Goal: Task Accomplishment & Management: Manage account settings

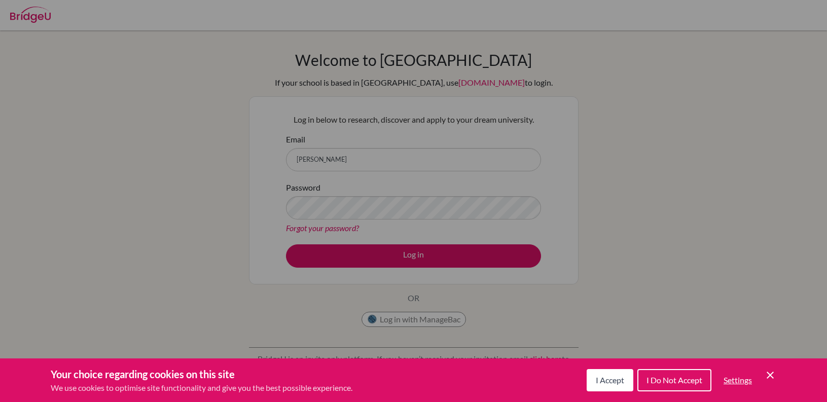
drag, startPoint x: 617, startPoint y: 380, endPoint x: 584, endPoint y: 328, distance: 61.5
click at [616, 380] on span "I Accept" at bounding box center [610, 380] width 28 height 10
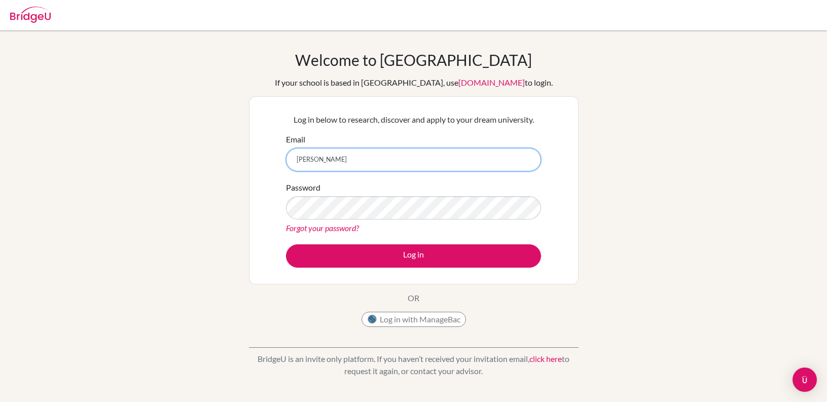
click at [358, 160] on input "stanislav_s" at bounding box center [413, 159] width 255 height 23
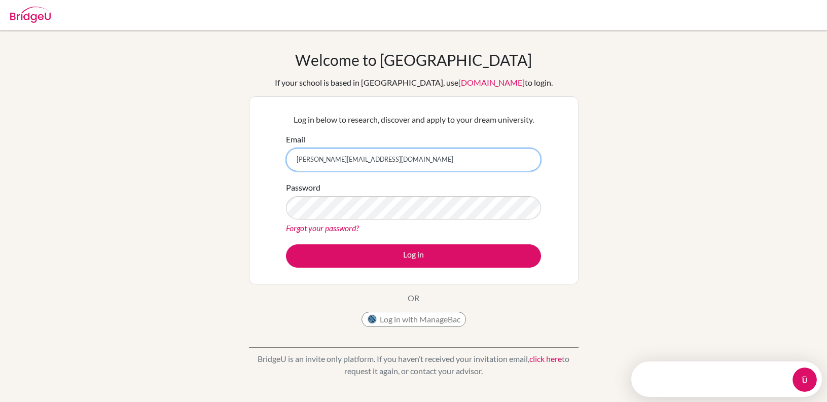
type input "[PERSON_NAME][EMAIL_ADDRESS][DOMAIN_NAME]"
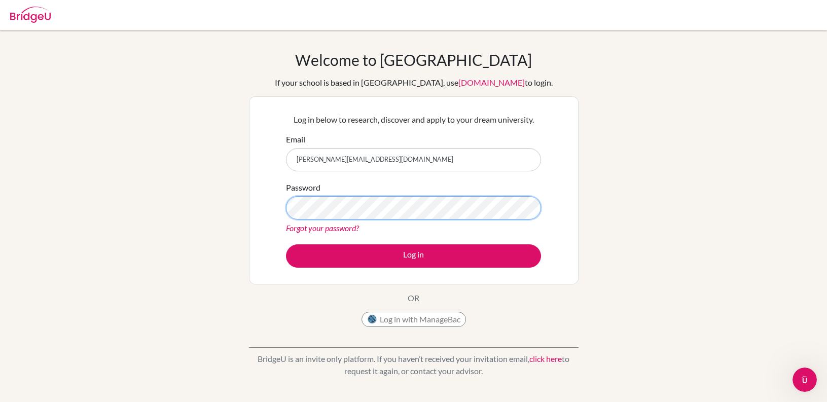
click at [286, 244] on button "Log in" at bounding box center [413, 255] width 255 height 23
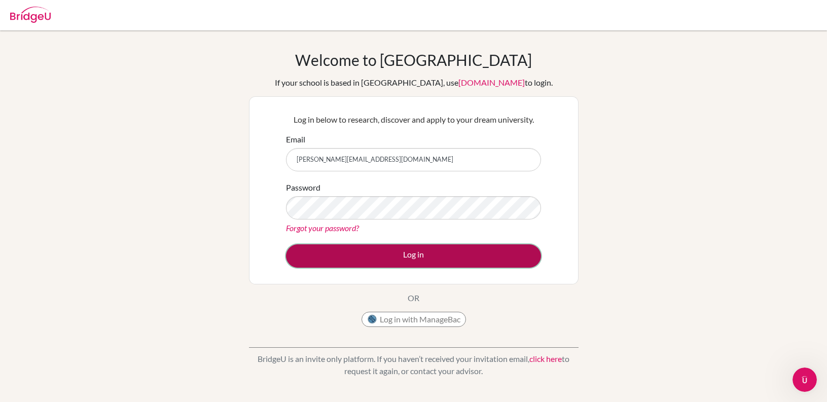
click at [419, 250] on button "Log in" at bounding box center [413, 255] width 255 height 23
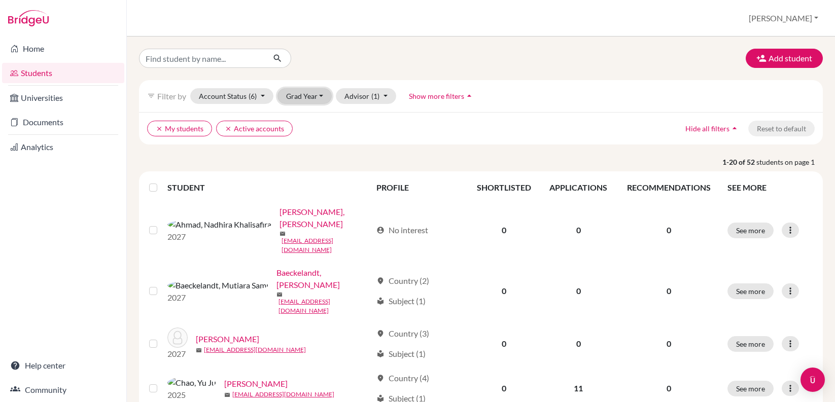
click at [326, 95] on button "Grad Year" at bounding box center [304, 96] width 55 height 16
click at [195, 56] on input "Find student by name..." at bounding box center [202, 58] width 126 height 19
type input "ryan wong"
click button "submit" at bounding box center [277, 58] width 27 height 19
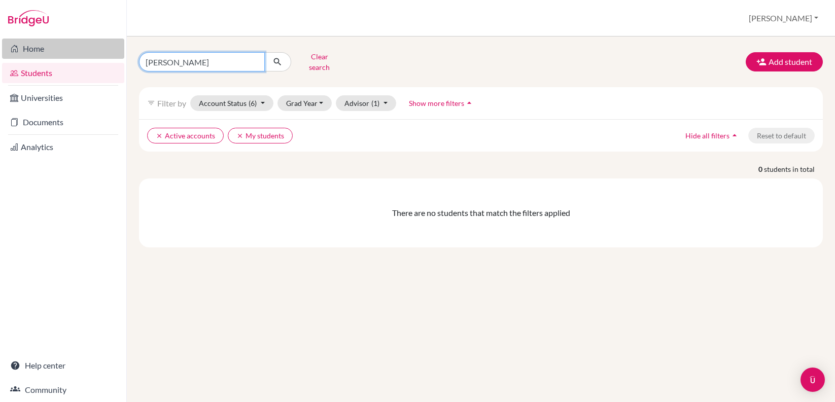
drag, startPoint x: 189, startPoint y: 60, endPoint x: 103, endPoint y: 54, distance: 86.5
click at [103, 54] on div "Home Students Universities Documents Analytics Help center Community Students o…" at bounding box center [417, 201] width 835 height 402
type input "andrew"
click button "submit" at bounding box center [277, 61] width 27 height 19
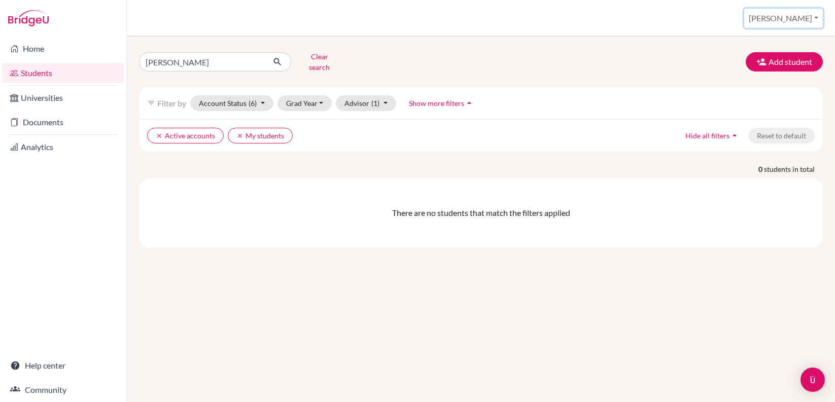
click at [815, 17] on button "[PERSON_NAME]" at bounding box center [783, 18] width 79 height 19
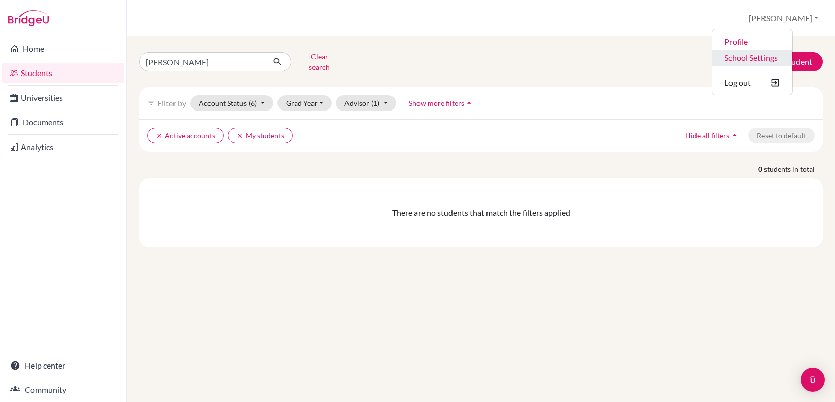
click at [789, 53] on link "School Settings" at bounding box center [752, 58] width 80 height 16
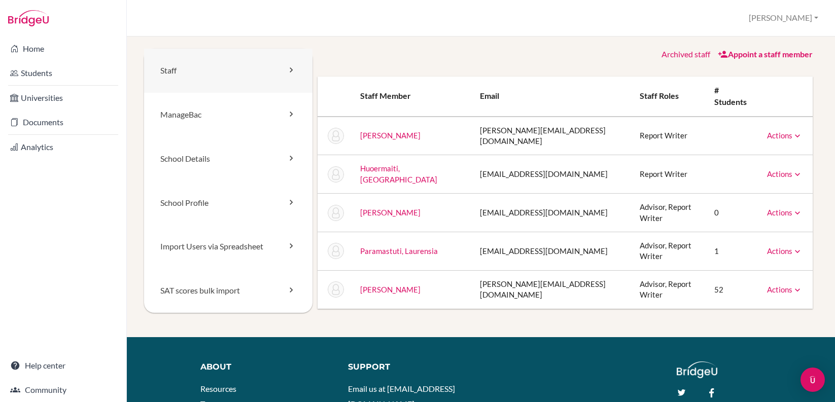
click at [286, 75] on icon at bounding box center [291, 70] width 10 height 10
click at [266, 78] on link "Staff" at bounding box center [228, 71] width 168 height 44
click at [772, 55] on link "Appoint a staff member" at bounding box center [764, 54] width 95 height 10
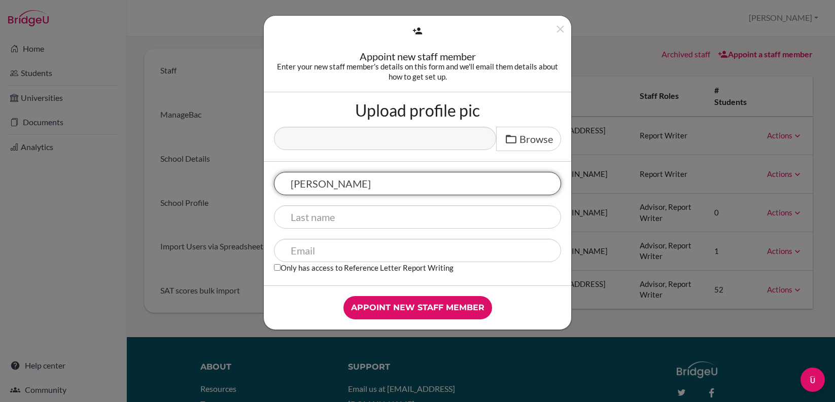
type input "[PERSON_NAME]"
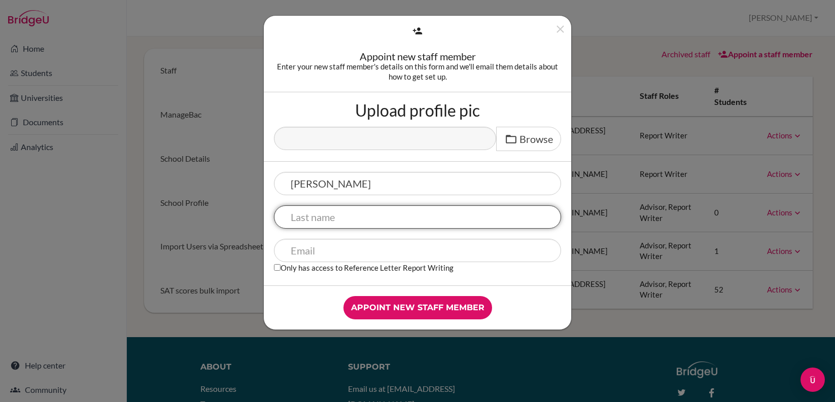
click at [371, 223] on input "text" at bounding box center [417, 216] width 287 height 23
type input "Natalia"
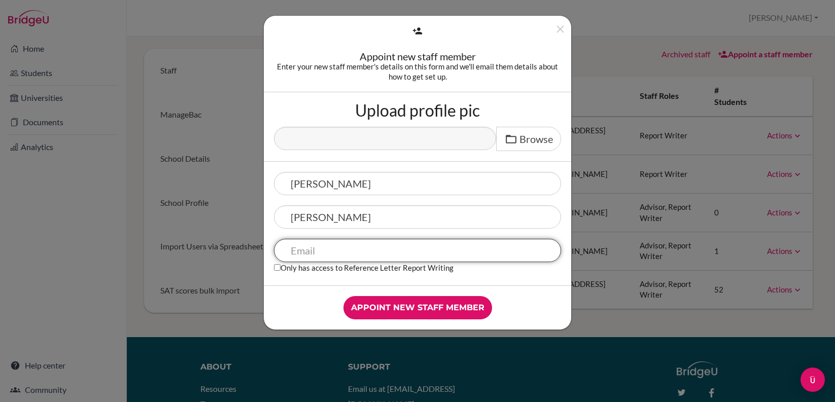
click at [357, 252] on input "text" at bounding box center [417, 250] width 287 height 23
type input "[PERSON_NAME][EMAIL_ADDRESS][DOMAIN_NAME]"
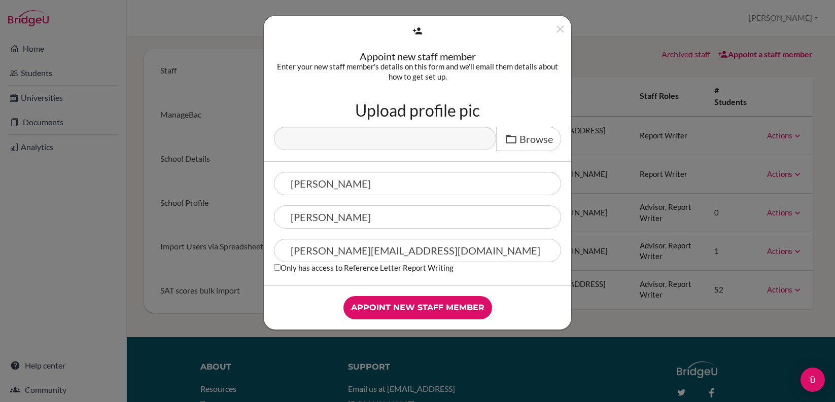
click at [501, 286] on div "Appoint new staff member" at bounding box center [417, 308] width 307 height 44
click at [454, 306] on input "Appoint new staff member" at bounding box center [417, 307] width 149 height 23
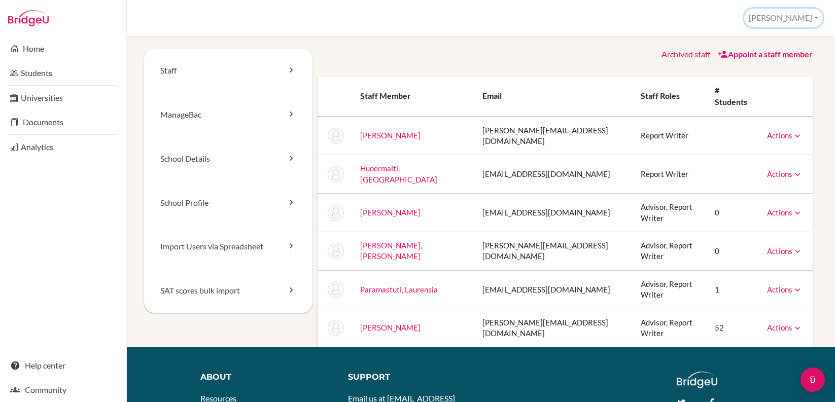
click at [814, 19] on button "[PERSON_NAME]" at bounding box center [783, 18] width 79 height 19
click at [395, 26] on div "School Settings > Staff Stanislav Profile School Settings Log out Your browser …" at bounding box center [481, 18] width 708 height 37
click at [792, 131] on icon at bounding box center [797, 136] width 10 height 10
click at [423, 58] on div "Archived staff Appoint a staff member" at bounding box center [564, 55] width 495 height 12
click at [807, 15] on button "[PERSON_NAME]" at bounding box center [783, 18] width 79 height 19
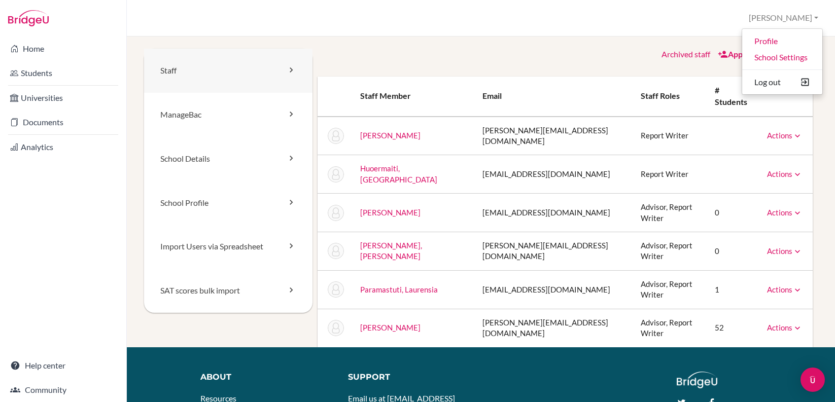
click at [256, 76] on link "Staff" at bounding box center [228, 71] width 168 height 44
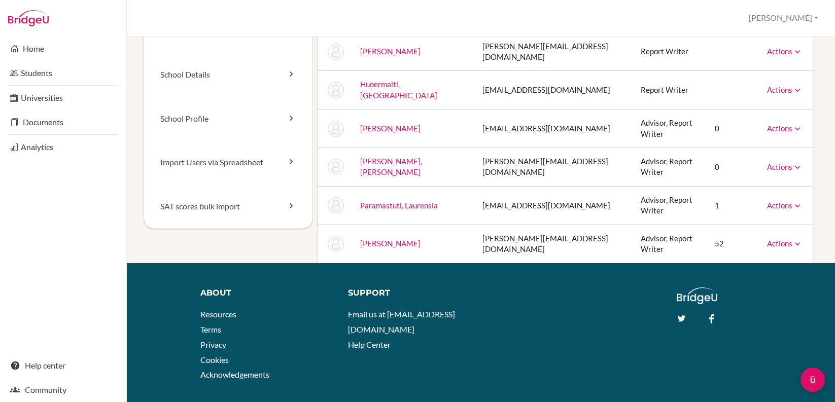
scroll to position [100, 0]
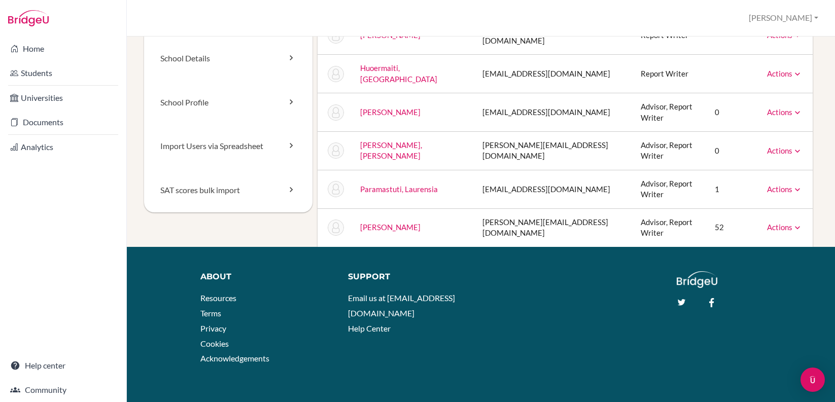
click at [402, 140] on link "[PERSON_NAME], [PERSON_NAME]" at bounding box center [391, 150] width 62 height 20
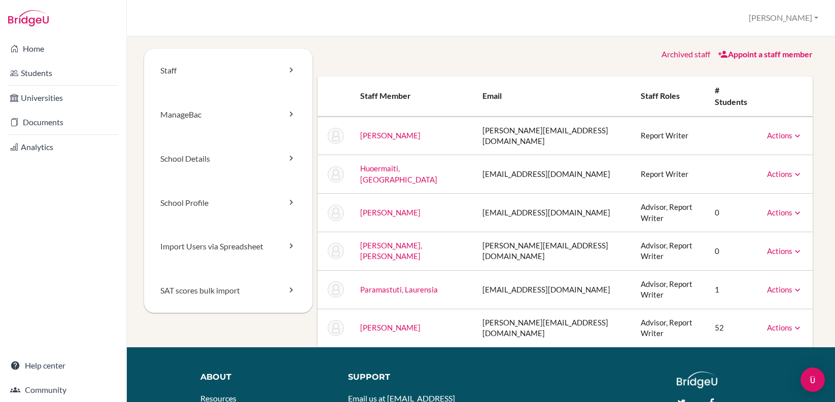
click at [369, 241] on link "[PERSON_NAME], [PERSON_NAME]" at bounding box center [391, 251] width 62 height 20
click at [399, 285] on link "Paramastuti, Laurensia" at bounding box center [399, 289] width 78 height 9
click at [286, 158] on icon at bounding box center [291, 158] width 10 height 10
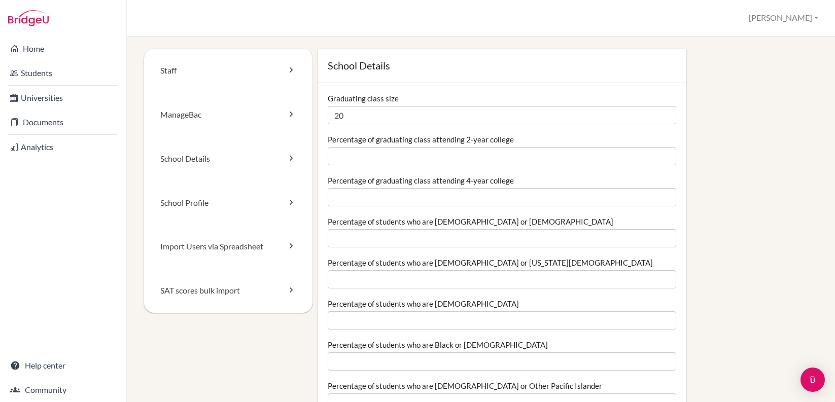
click at [38, 18] on img at bounding box center [28, 18] width 41 height 16
click at [32, 44] on link "Home" at bounding box center [63, 49] width 122 height 20
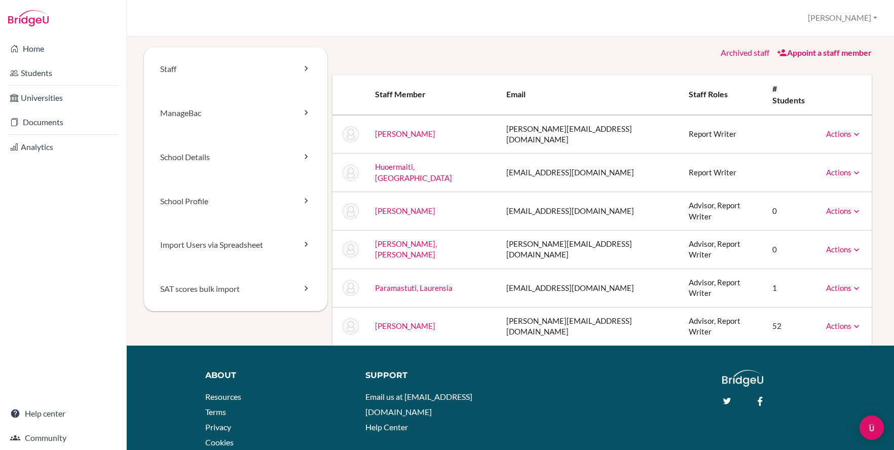
scroll to position [2, 0]
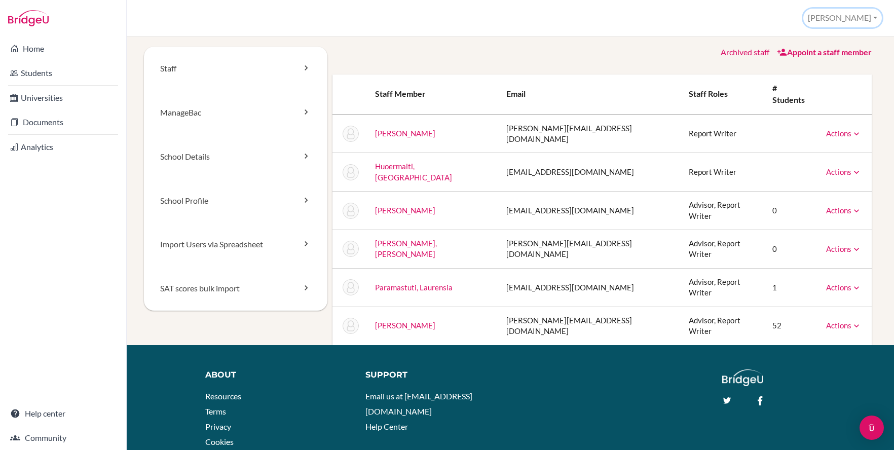
click at [834, 19] on button "[PERSON_NAME]" at bounding box center [843, 18] width 79 height 19
click at [834, 47] on link "Profile" at bounding box center [842, 41] width 80 height 16
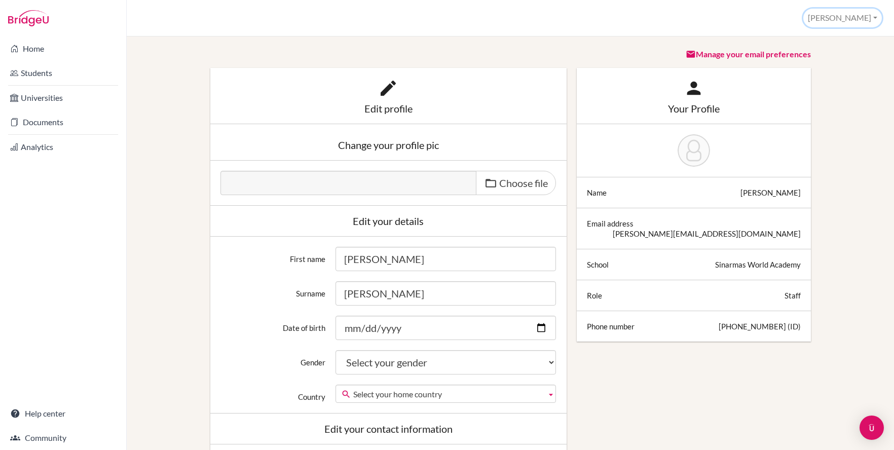
click at [862, 19] on button "[PERSON_NAME]" at bounding box center [843, 18] width 79 height 19
click at [839, 53] on link "School Settings" at bounding box center [842, 57] width 80 height 16
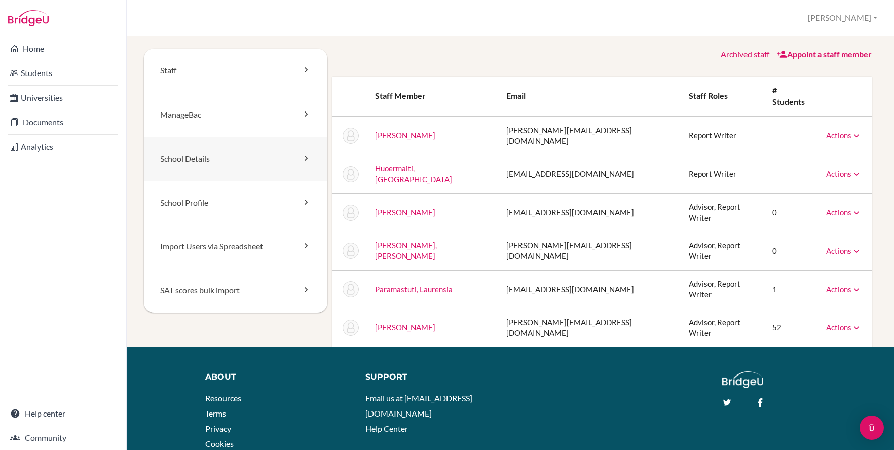
click at [280, 165] on link "School Details" at bounding box center [236, 159] width 184 height 44
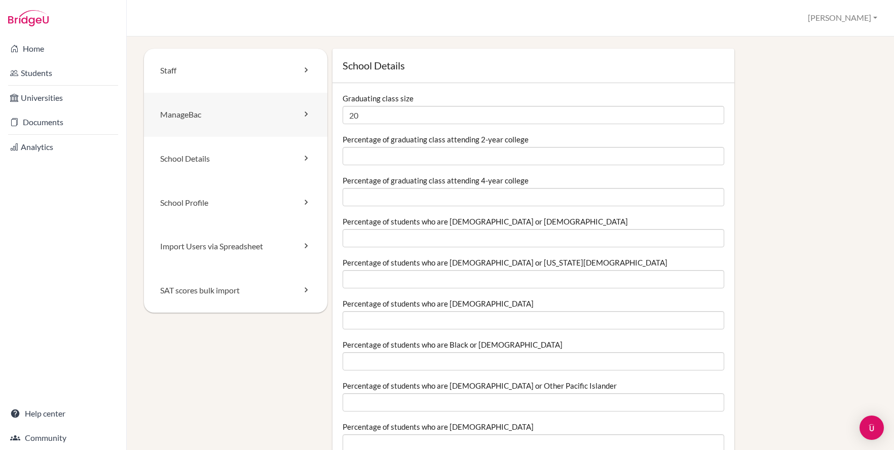
click at [269, 117] on link "ManageBac" at bounding box center [236, 115] width 184 height 44
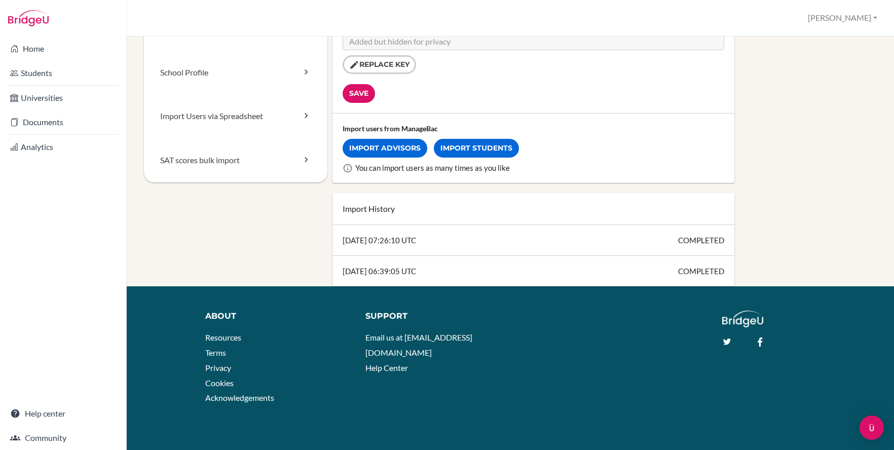
scroll to position [132, 0]
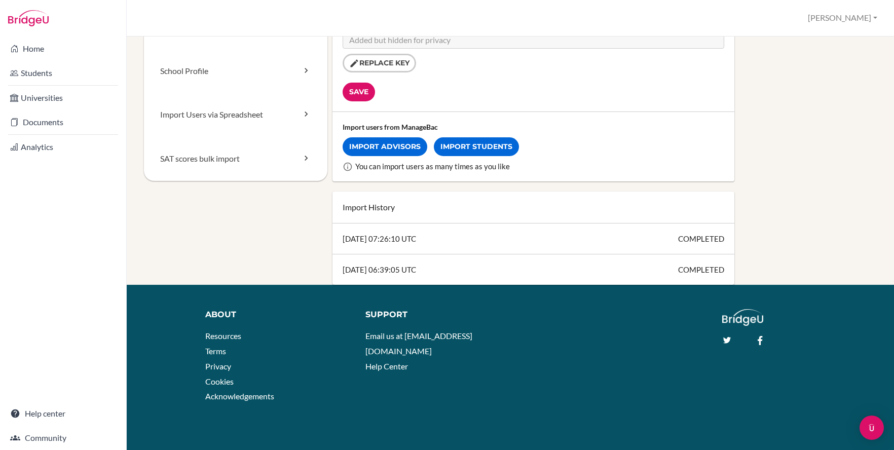
drag, startPoint x: 442, startPoint y: 240, endPoint x: 356, endPoint y: 247, distance: 86.5
click at [356, 247] on div "2024-10-23 07:26:10 UTC COMPLETED" at bounding box center [534, 239] width 402 height 31
drag, startPoint x: 357, startPoint y: 238, endPoint x: 421, endPoint y: 238, distance: 63.9
click at [411, 238] on div "2024-10-23 07:26:10 UTC COMPLETED" at bounding box center [534, 239] width 402 height 31
drag, startPoint x: 430, startPoint y: 269, endPoint x: 324, endPoint y: 267, distance: 106.5
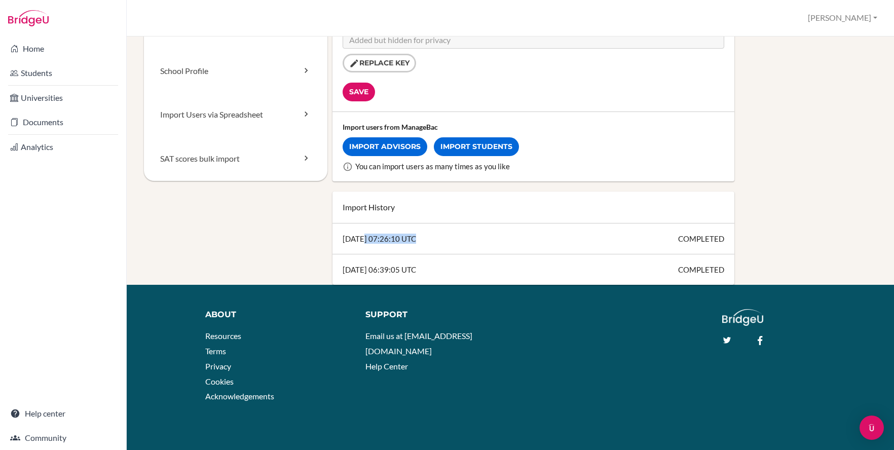
click at [324, 267] on div "Staff ManageBac School Details School Profile Import Users via Spreadsheet SAT …" at bounding box center [510, 101] width 733 height 368
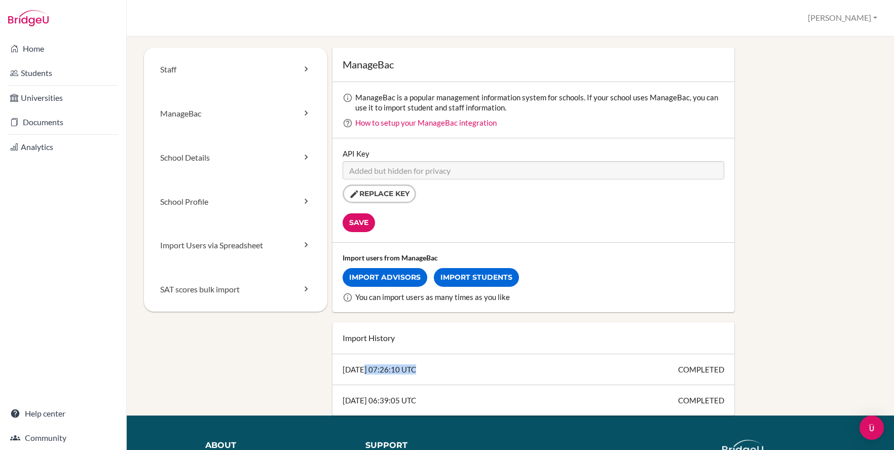
scroll to position [0, 0]
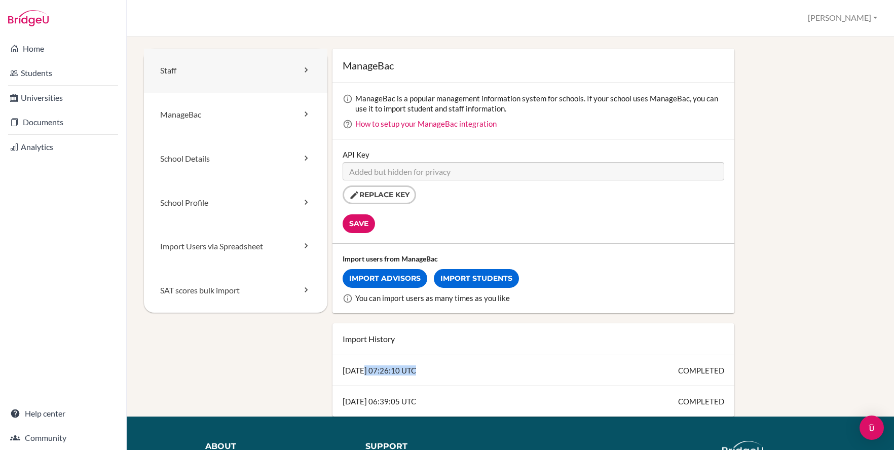
click at [249, 63] on link "Staff" at bounding box center [236, 71] width 184 height 44
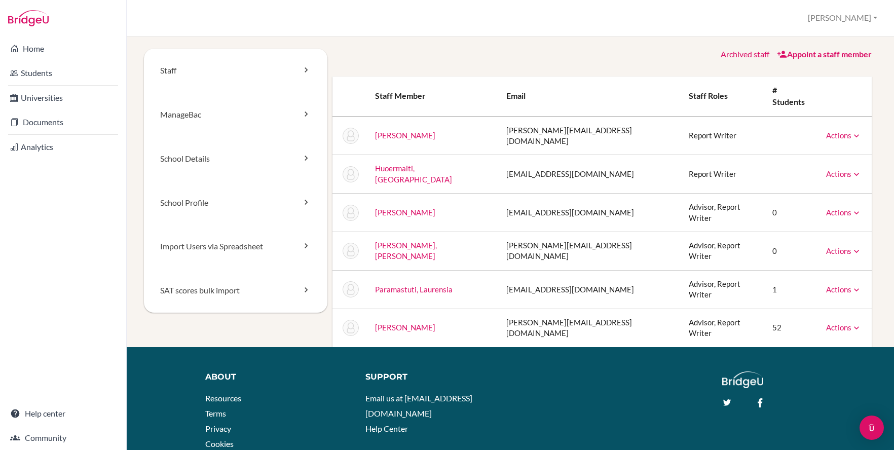
click at [852, 246] on icon at bounding box center [857, 251] width 10 height 10
click at [871, 171] on div "Staff [GEOGRAPHIC_DATA] School Details School Profile Import Users via Spreadsh…" at bounding box center [510, 198] width 743 height 299
click at [27, 45] on link "Home" at bounding box center [63, 49] width 122 height 20
